Goal: Task Accomplishment & Management: Use online tool/utility

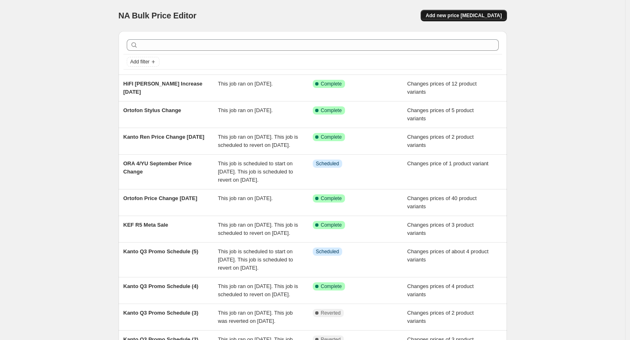
click at [463, 19] on button "Add new price [MEDICAL_DATA]" at bounding box center [464, 15] width 86 height 11
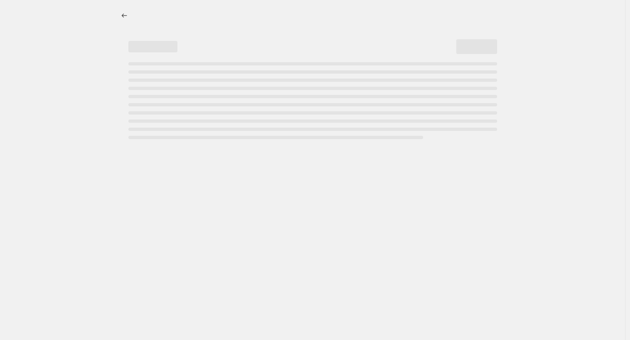
select select "percentage"
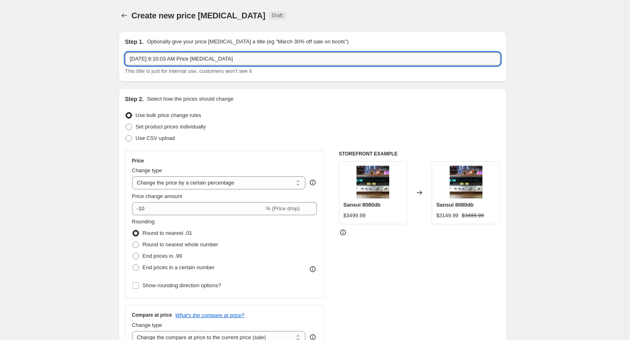
click at [231, 59] on input "[DATE] 9:10:03 AM Price [MEDICAL_DATA]" at bounding box center [312, 58] width 375 height 13
drag, startPoint x: 250, startPoint y: 60, endPoint x: 84, endPoint y: 44, distance: 166.8
click at [157, 56] on input "[PERSON_NAME] [DATE]" at bounding box center [312, 58] width 375 height 13
click at [219, 62] on input "HIFI [PERSON_NAME] Change ([DATE]" at bounding box center [312, 58] width 375 height 13
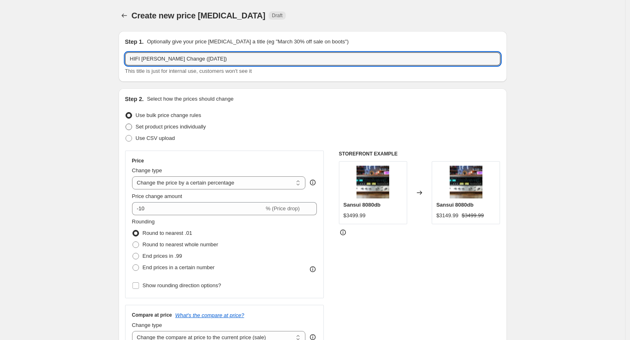
type input "HIFI [PERSON_NAME] Change ([DATE])"
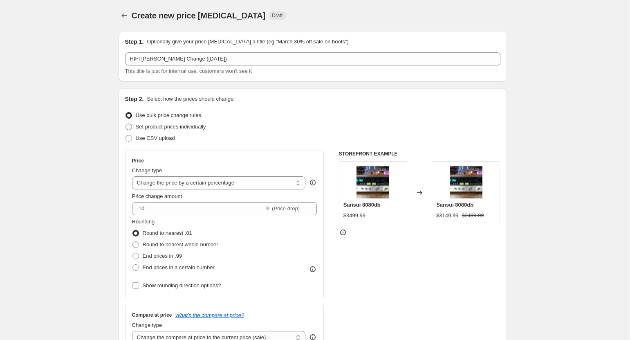
click at [132, 125] on span at bounding box center [128, 126] width 7 height 7
click at [126, 124] on input "Set product prices individually" at bounding box center [125, 123] width 0 height 0
radio input "true"
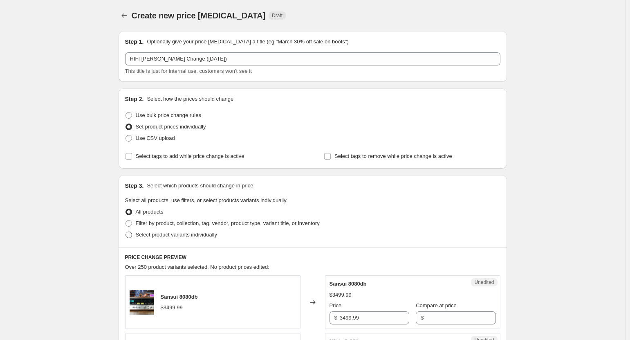
click at [132, 234] on span at bounding box center [128, 234] width 7 height 7
click at [126, 232] on input "Select product variants individually" at bounding box center [125, 231] width 0 height 0
radio input "true"
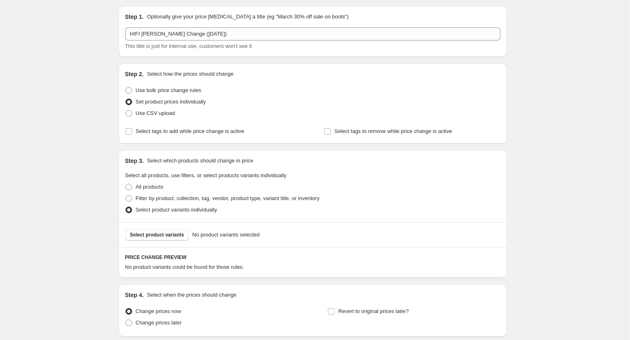
scroll to position [90, 0]
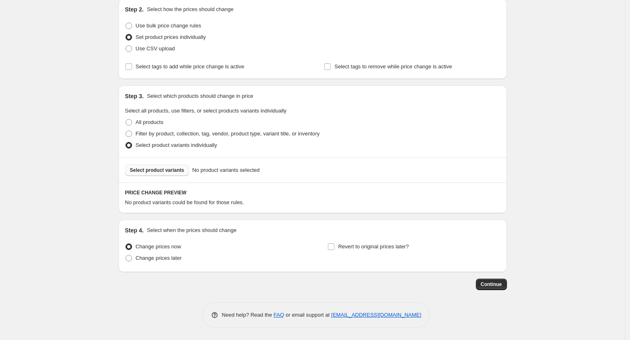
click at [163, 170] on span "Select product variants" at bounding box center [157, 170] width 54 height 7
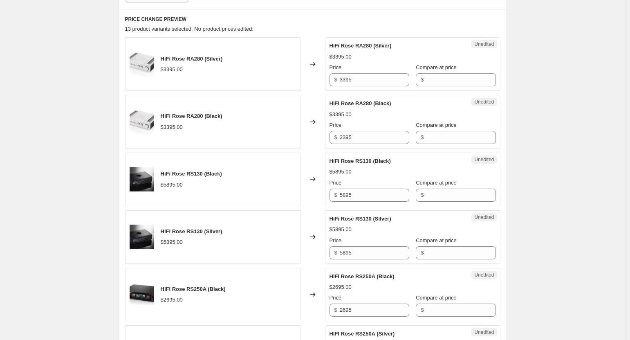
scroll to position [224, 0]
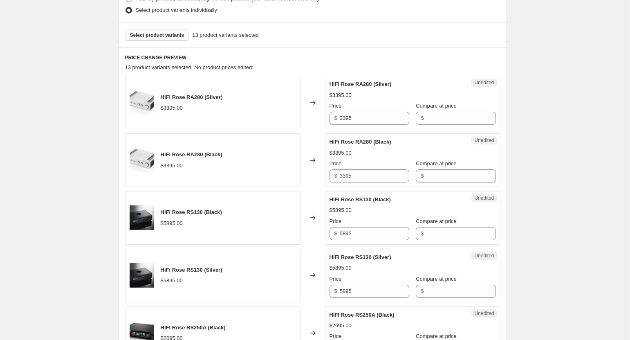
click at [167, 35] on span "Select product variants" at bounding box center [157, 35] width 54 height 7
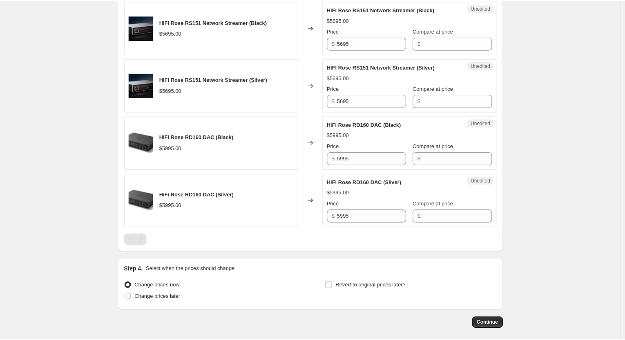
scroll to position [820, 0]
